Goal: Information Seeking & Learning: Learn about a topic

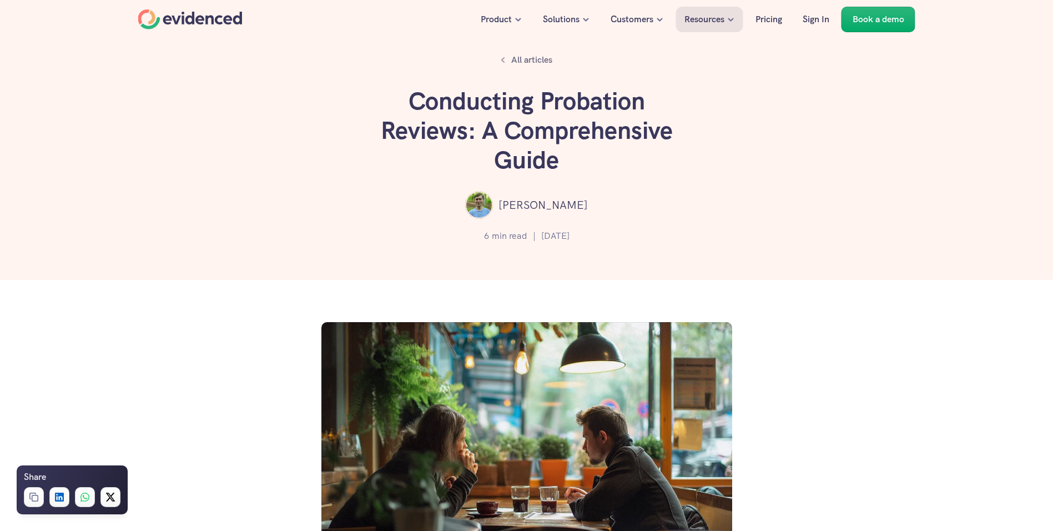
click at [517, 157] on h1 "Conducting Probation Reviews: A Comprehensive Guide" at bounding box center [526, 131] width 333 height 88
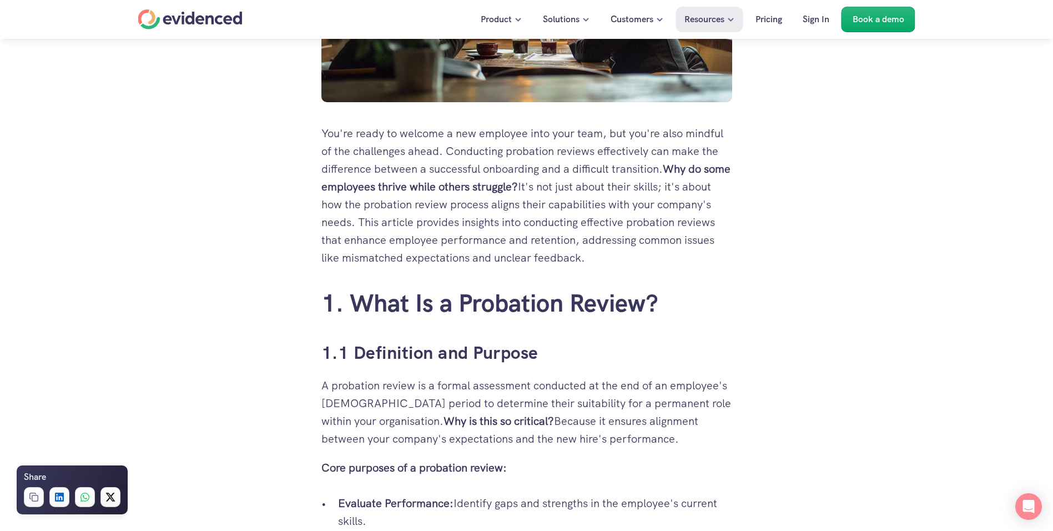
scroll to position [500, 0]
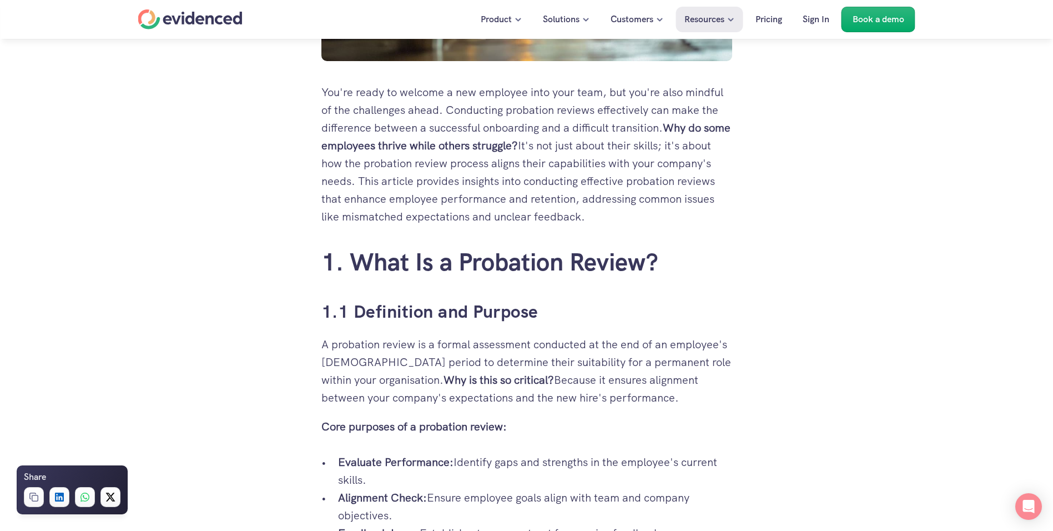
click at [584, 265] on link "1. What Is a Probation Review?" at bounding box center [489, 262] width 336 height 32
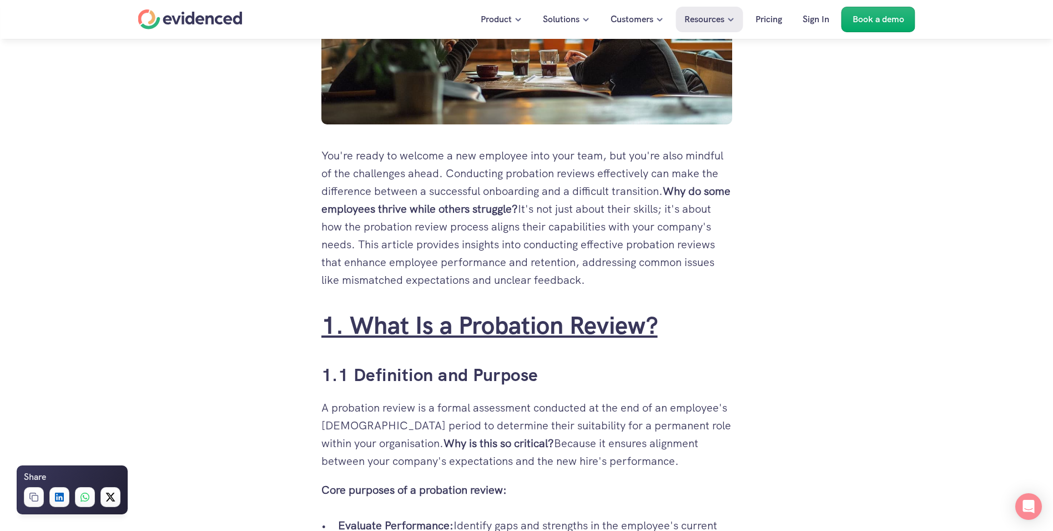
click at [552, 334] on link "1. What Is a Probation Review?" at bounding box center [489, 325] width 336 height 32
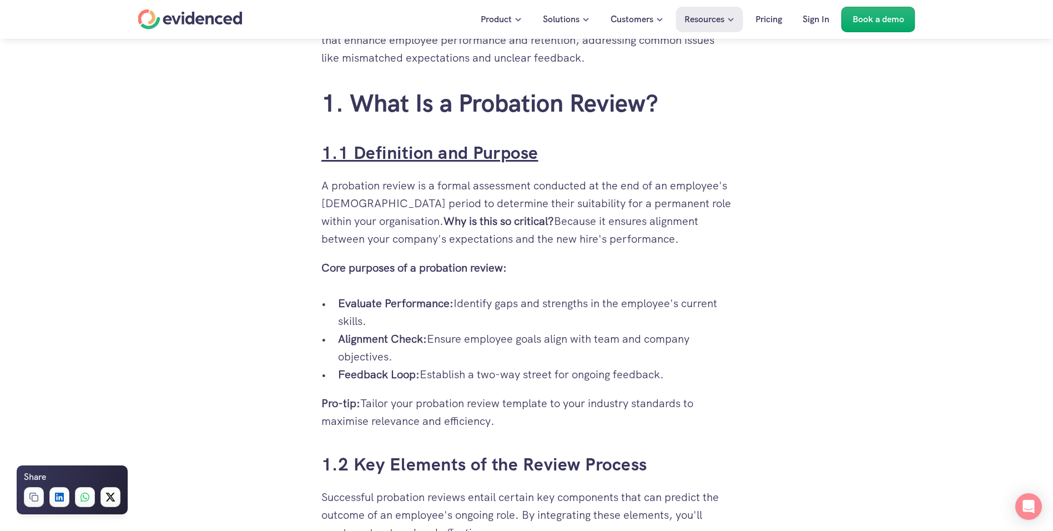
click at [465, 147] on link "1.1 Definition and Purpose" at bounding box center [429, 152] width 217 height 23
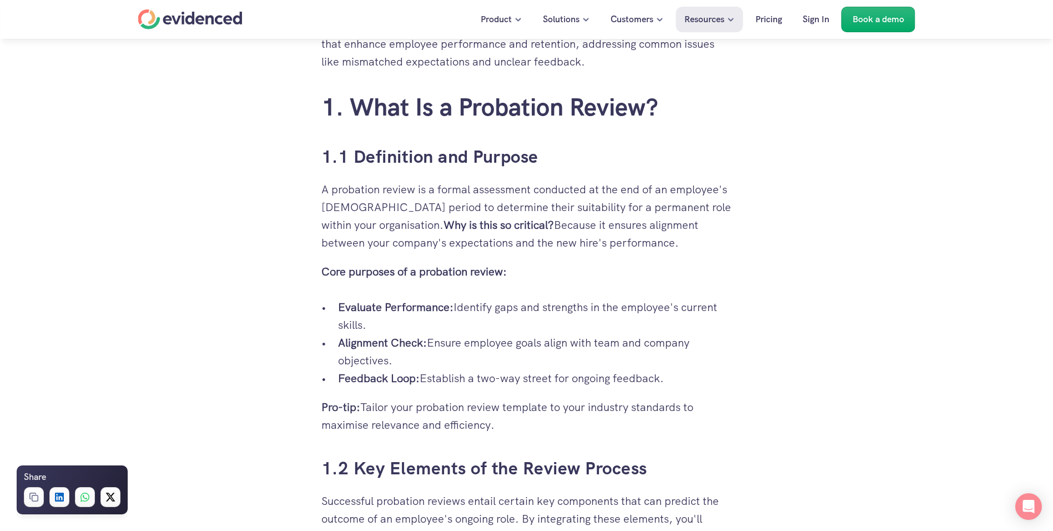
scroll to position [710, 0]
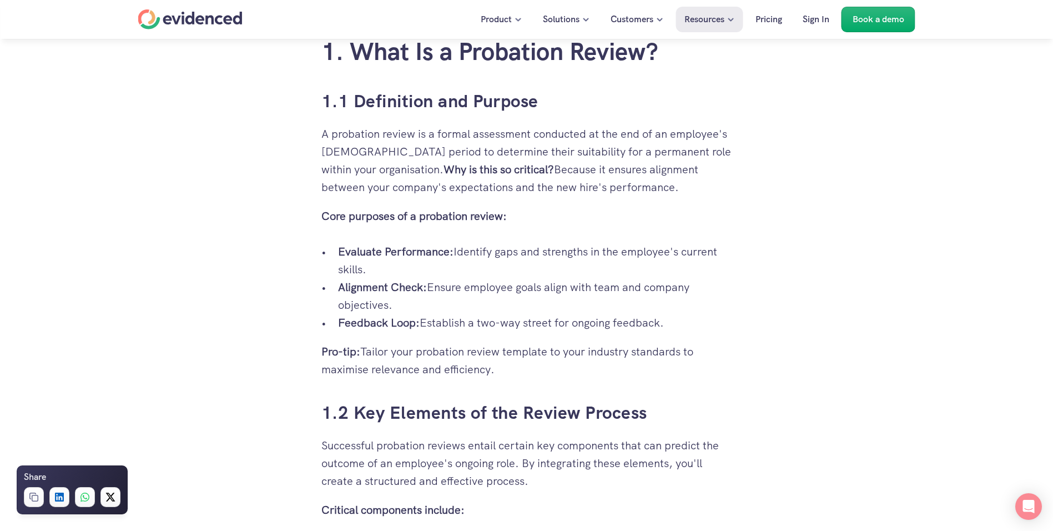
click at [665, 224] on p "Core purposes of a probation review:" at bounding box center [526, 216] width 411 height 18
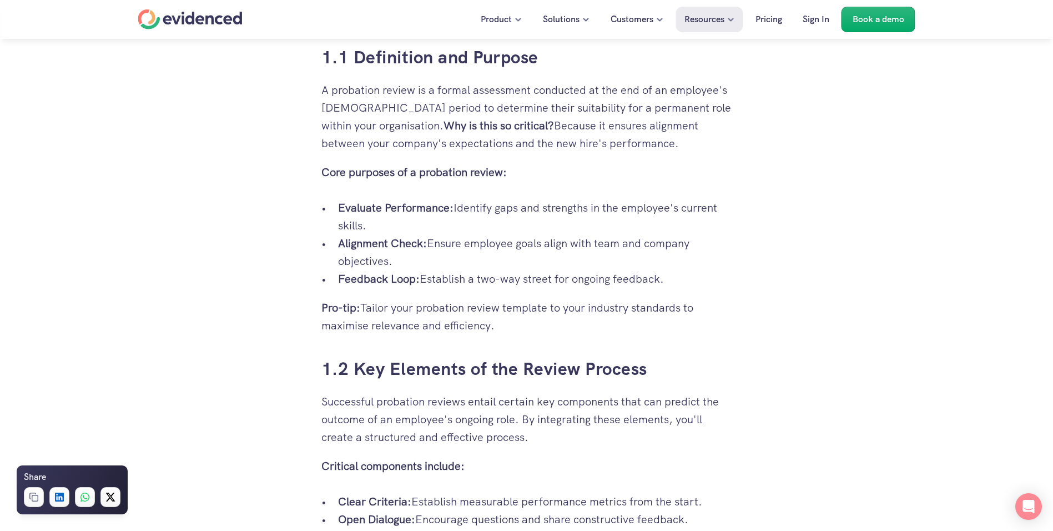
scroll to position [821, 0]
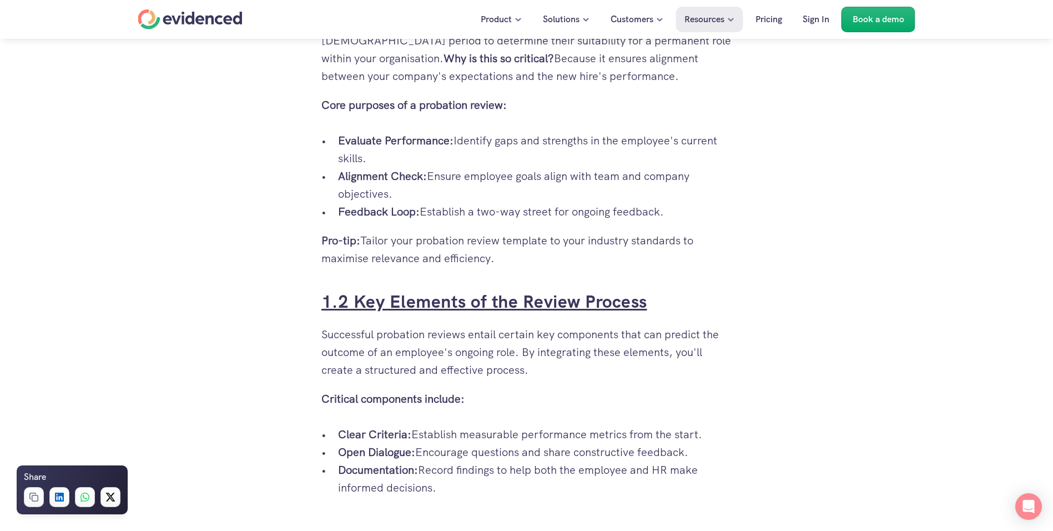
click at [529, 292] on link "1.2 Key Elements of the Review Process" at bounding box center [484, 301] width 326 height 23
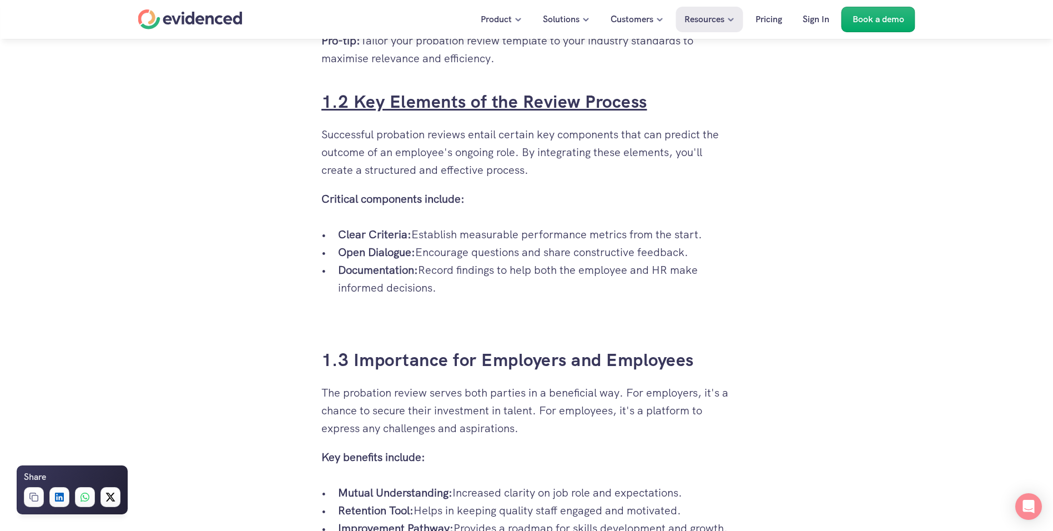
click at [496, 100] on link "1.2 Key Elements of the Review Process" at bounding box center [484, 101] width 326 height 23
click at [216, 21] on div "Home" at bounding box center [190, 19] width 104 height 20
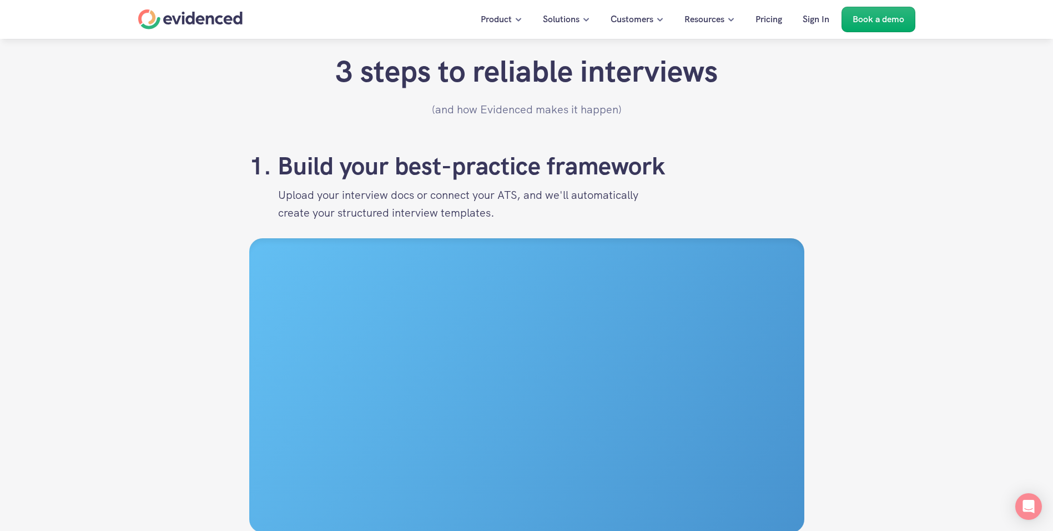
scroll to position [1166, 0]
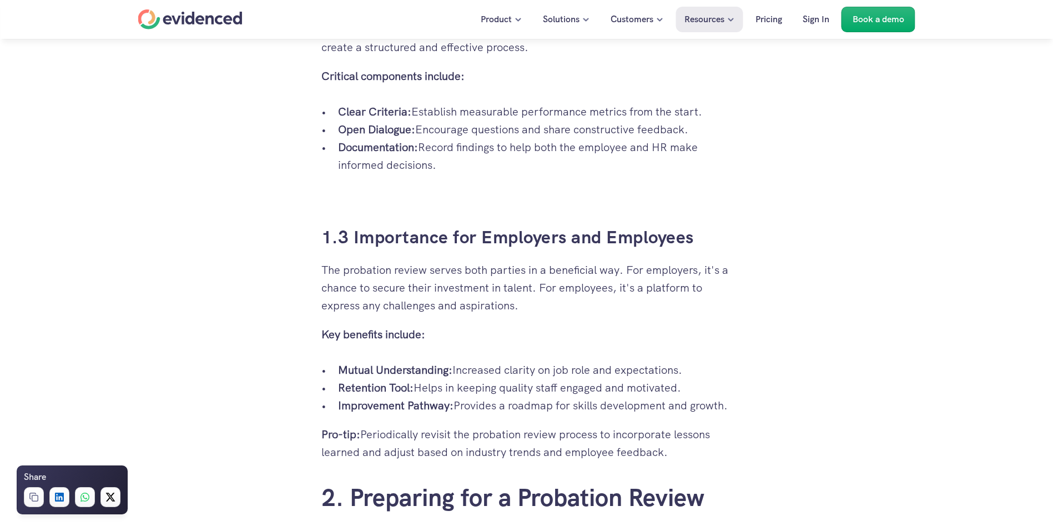
scroll to position [1167, 0]
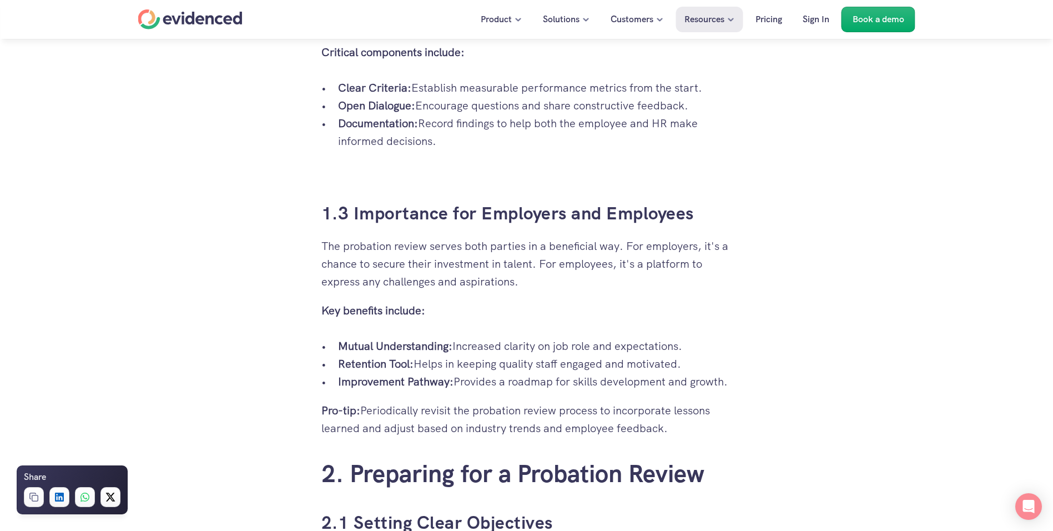
drag, startPoint x: 768, startPoint y: 260, endPoint x: 629, endPoint y: 284, distance: 140.8
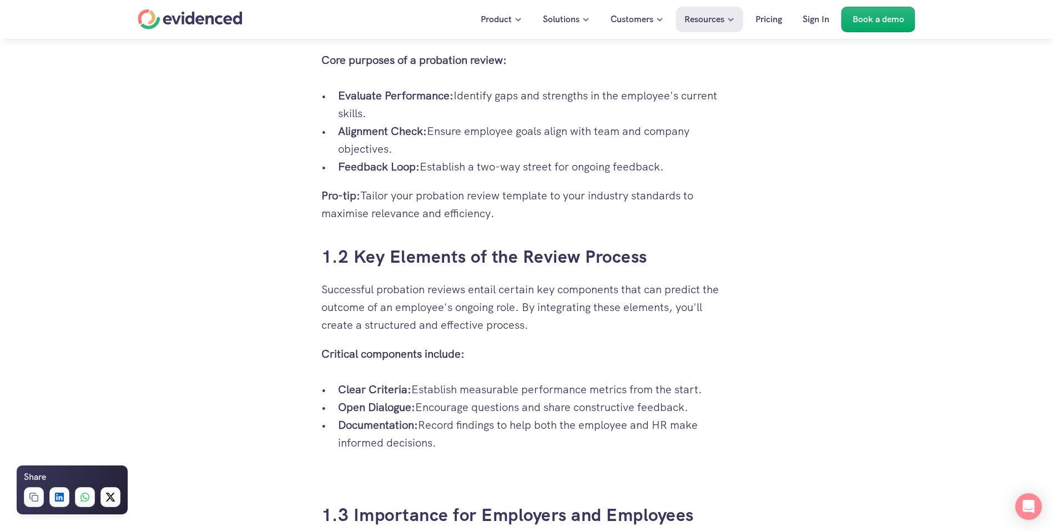
scroll to position [890, 0]
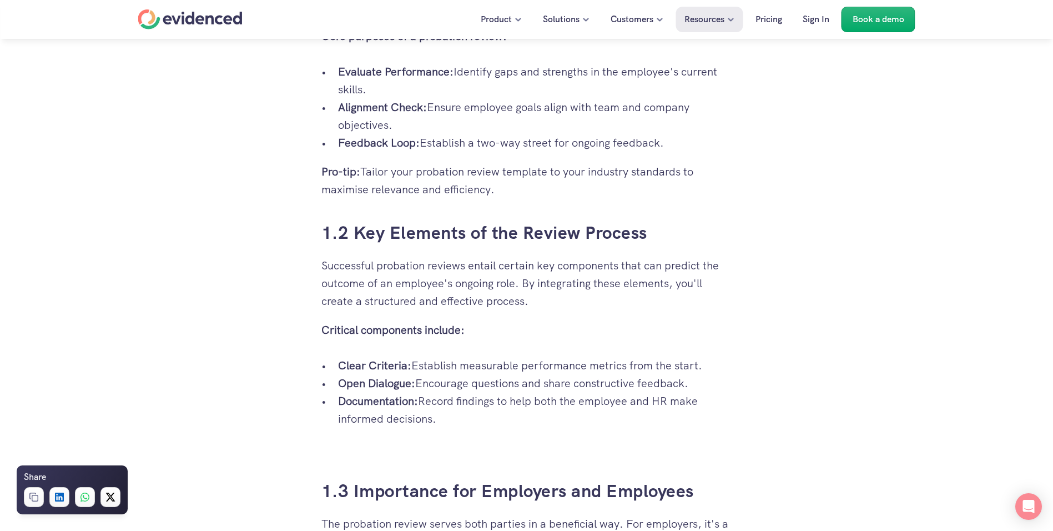
click at [522, 393] on p "Documentation: Record findings to help both the employee and HR make informed d…" at bounding box center [535, 410] width 394 height 36
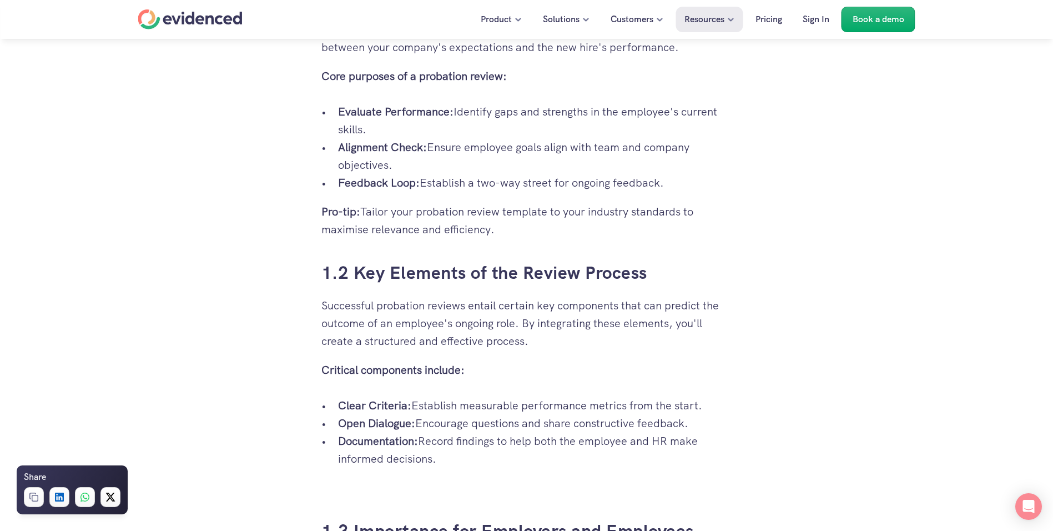
scroll to position [945, 0]
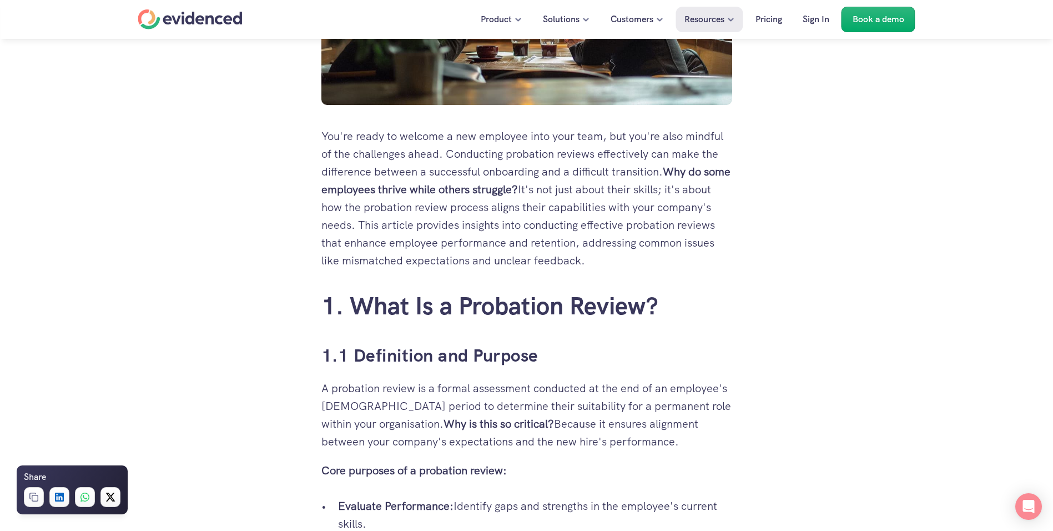
scroll to position [611, 0]
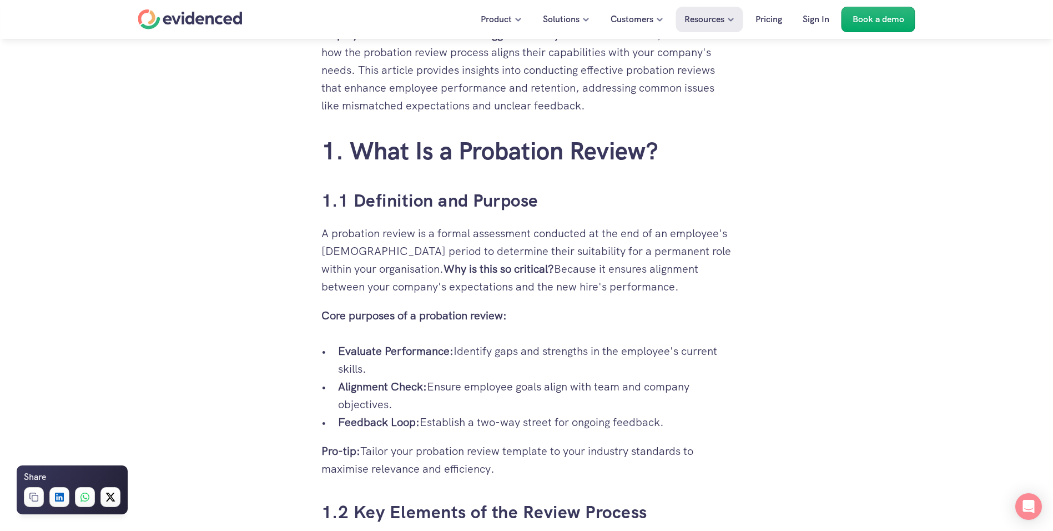
click at [586, 312] on p "Core purposes of a probation review:" at bounding box center [526, 315] width 411 height 18
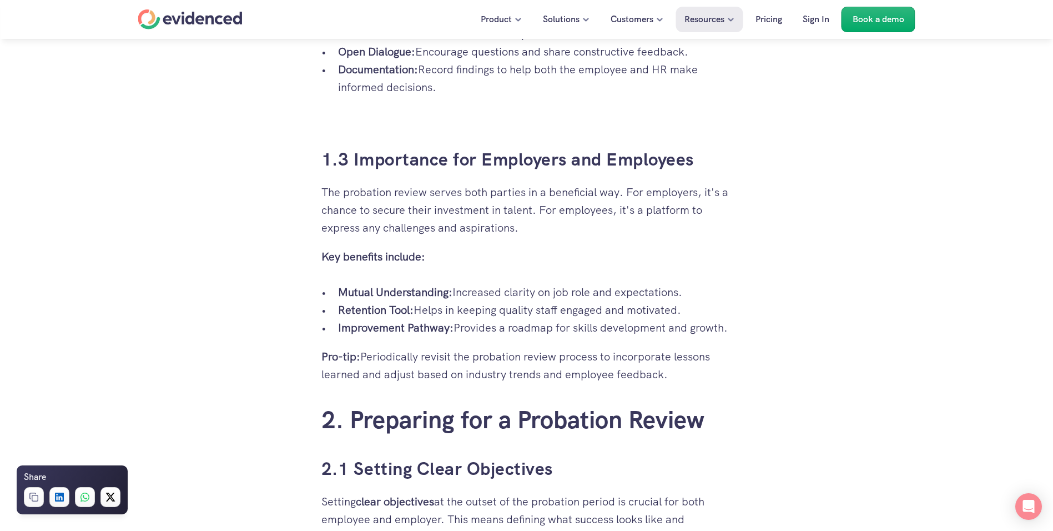
scroll to position [1277, 0]
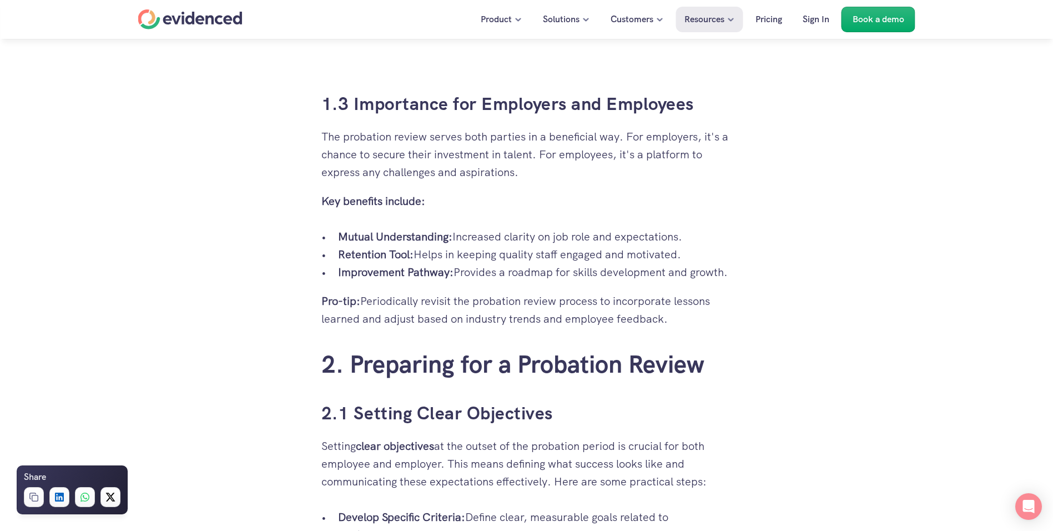
drag, startPoint x: 486, startPoint y: 257, endPoint x: 555, endPoint y: 260, distance: 68.9
click at [555, 260] on p "Retention Tool: Helps in keeping quality staff engaged and motivated." at bounding box center [535, 254] width 394 height 18
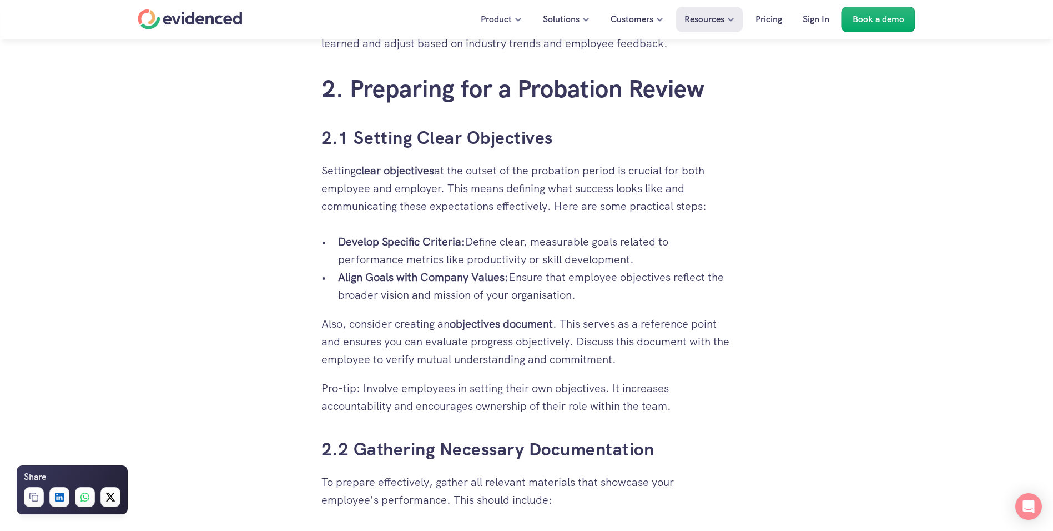
scroll to position [1554, 0]
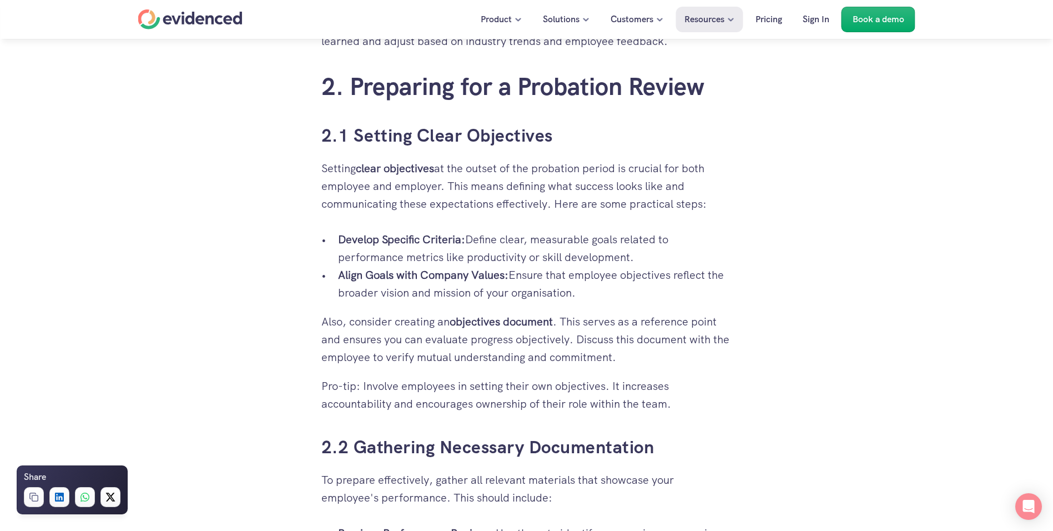
click at [725, 366] on p "Also, consider creating an objectives document . This serves as a reference poi…" at bounding box center [526, 338] width 411 height 53
drag, startPoint x: 320, startPoint y: 355, endPoint x: 725, endPoint y: 353, distance: 405.2
click at [725, 353] on div "You're ready to welcome a new employee into your team, but you're also mindful …" at bounding box center [526, 514] width 433 height 3492
drag, startPoint x: 725, startPoint y: 353, endPoint x: 677, endPoint y: 359, distance: 48.1
click at [677, 359] on p "Also, consider creating an objectives document . This serves as a reference poi…" at bounding box center [526, 338] width 411 height 53
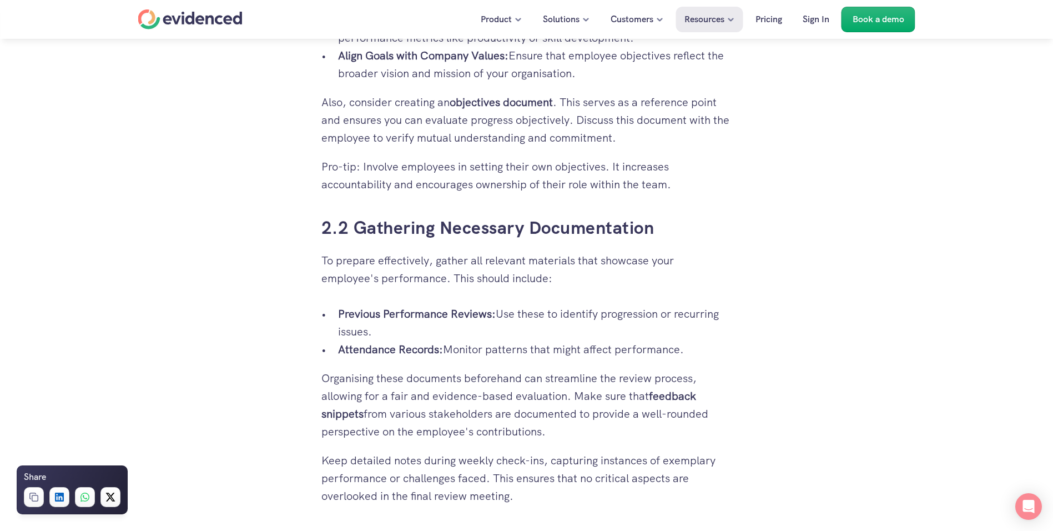
scroll to position [1776, 0]
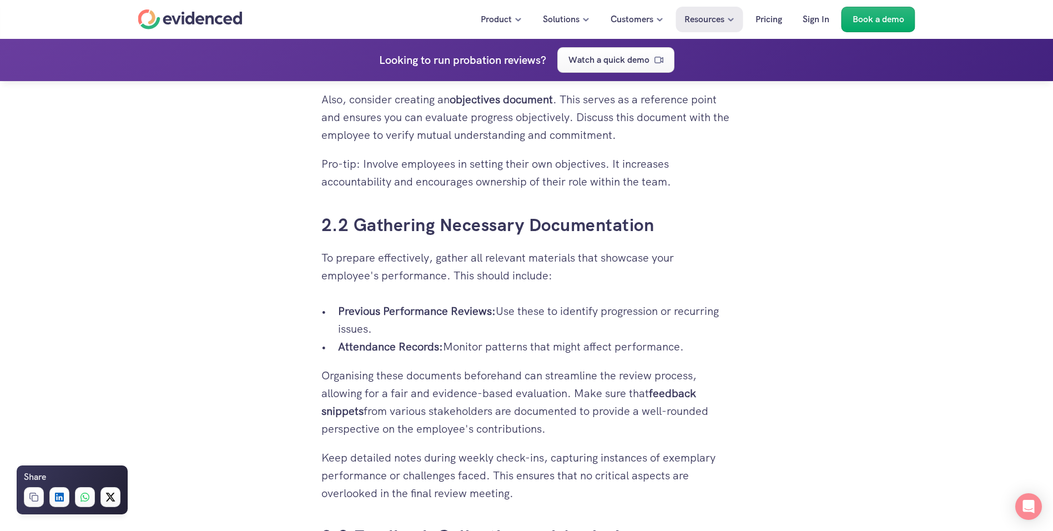
drag, startPoint x: 326, startPoint y: 377, endPoint x: 611, endPoint y: 376, distance: 284.2
click at [611, 376] on p "Organising these documents beforehand can streamline the review process, allowi…" at bounding box center [526, 401] width 411 height 71
drag, startPoint x: 611, startPoint y: 376, endPoint x: 540, endPoint y: 421, distance: 83.6
click at [540, 421] on p "Organising these documents beforehand can streamline the review process, allowi…" at bounding box center [526, 401] width 411 height 71
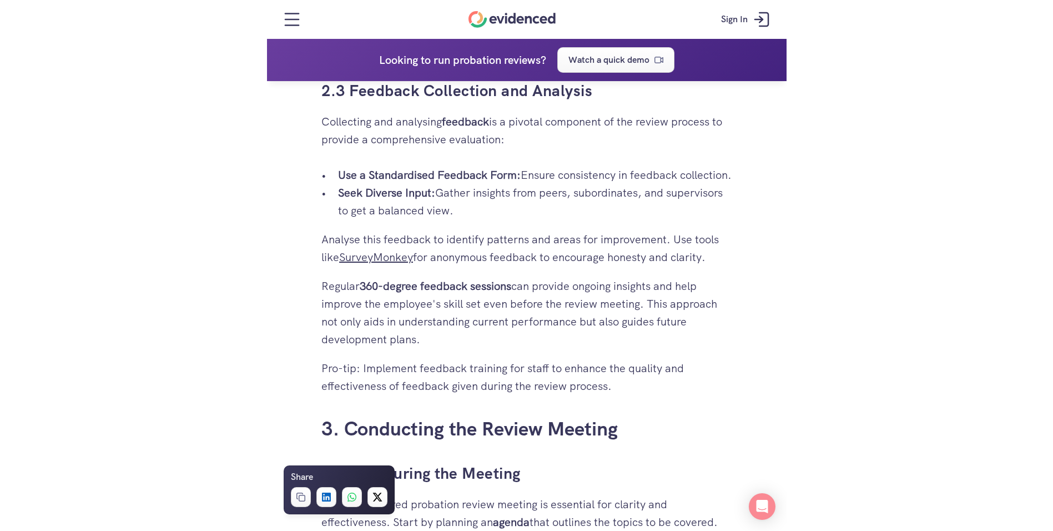
scroll to position [2220, 0]
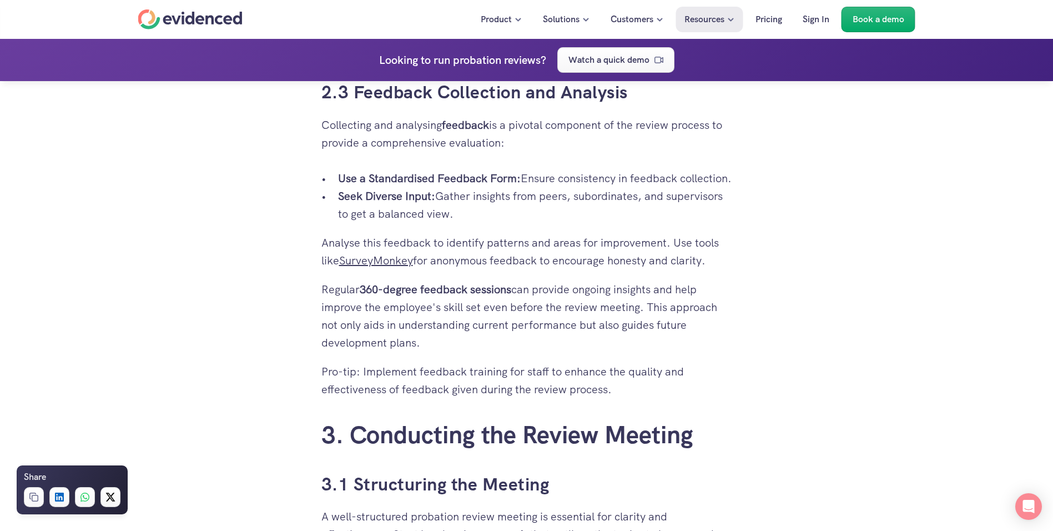
click at [923, 137] on div "You're ready to welcome a new employee into your team, but you're also mindful …" at bounding box center [526, 270] width 1053 height 4337
click at [924, 118] on div "You're ready to welcome a new employee into your team, but you're also mindful …" at bounding box center [526, 270] width 1053 height 4337
click at [891, 161] on div "You're ready to welcome a new employee into your team, but you're also mindful …" at bounding box center [526, 270] width 1053 height 4337
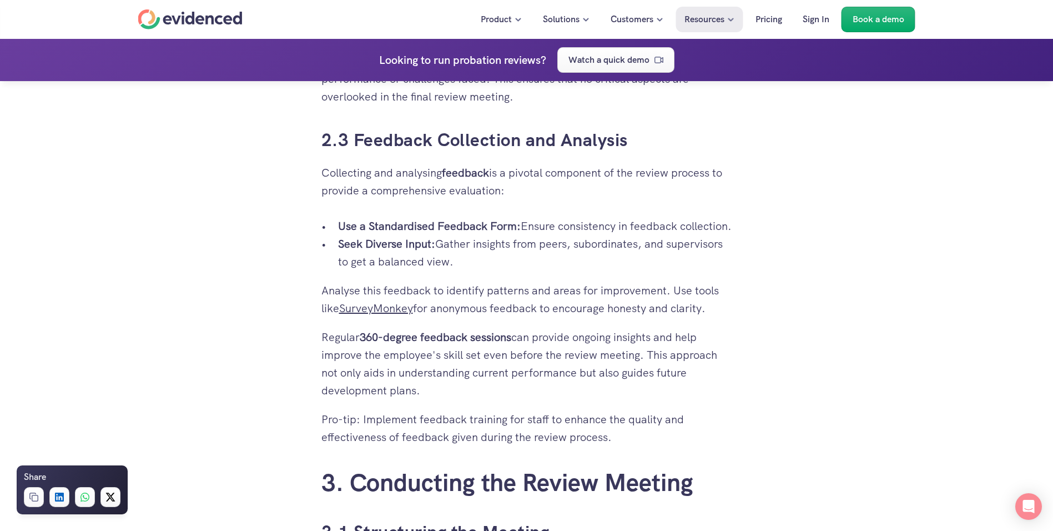
scroll to position [1998, 0]
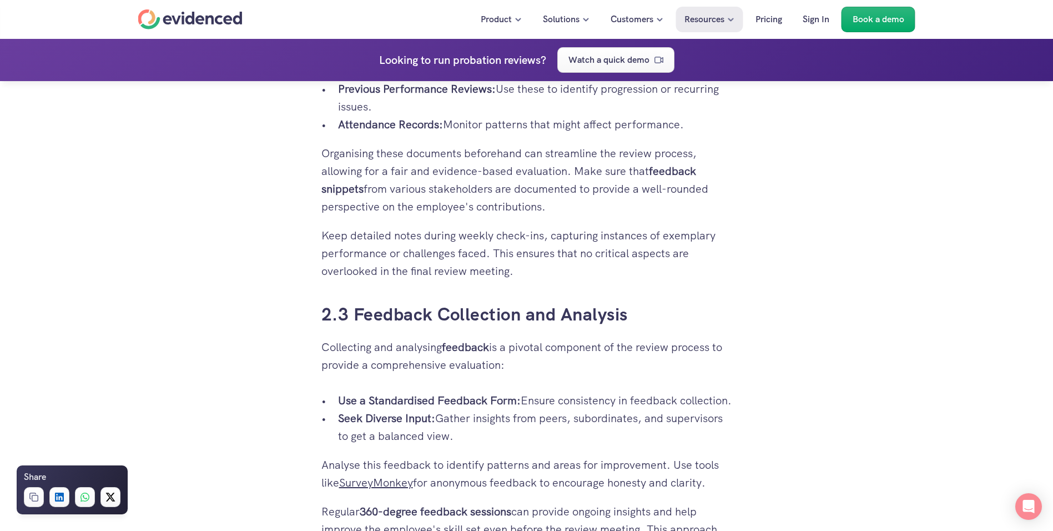
click at [953, 226] on div "You're ready to welcome a new employee into your team, but you're also mindful …" at bounding box center [526, 492] width 1053 height 4337
